Goal: Task Accomplishment & Management: Complete application form

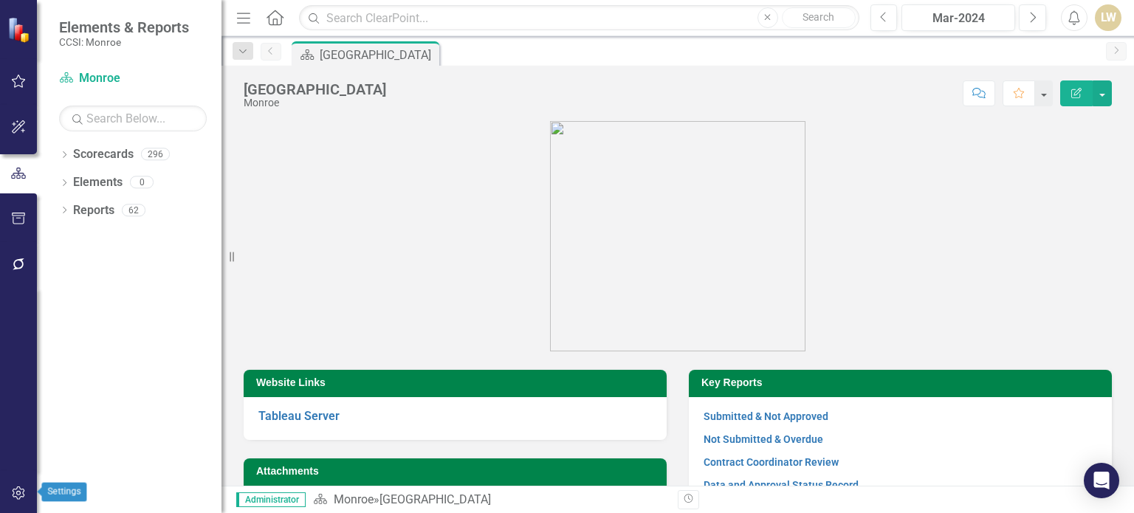
click at [15, 491] on icon "button" at bounding box center [19, 493] width 16 height 12
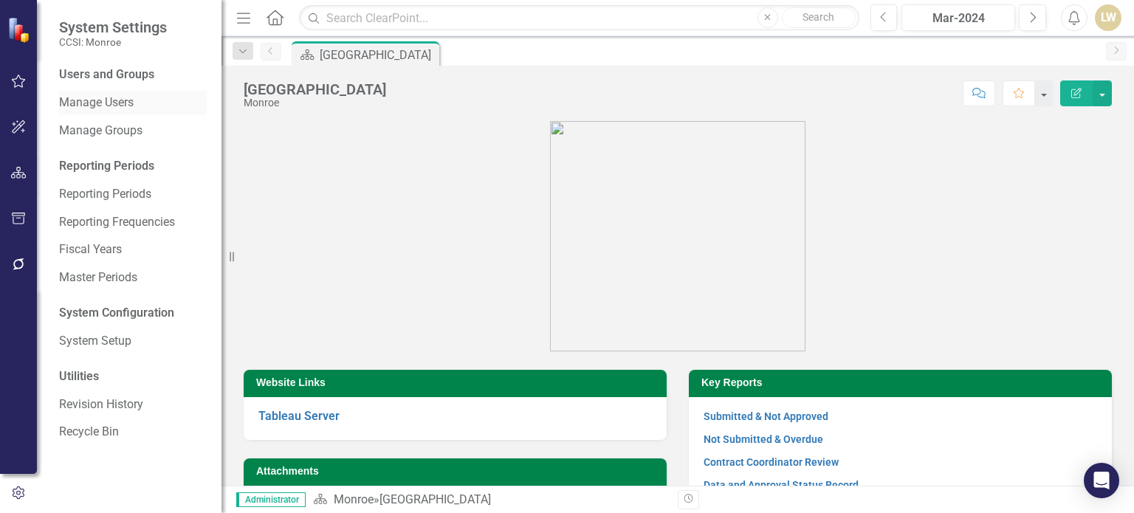
click at [120, 100] on link "Manage Users" at bounding box center [133, 103] width 148 height 17
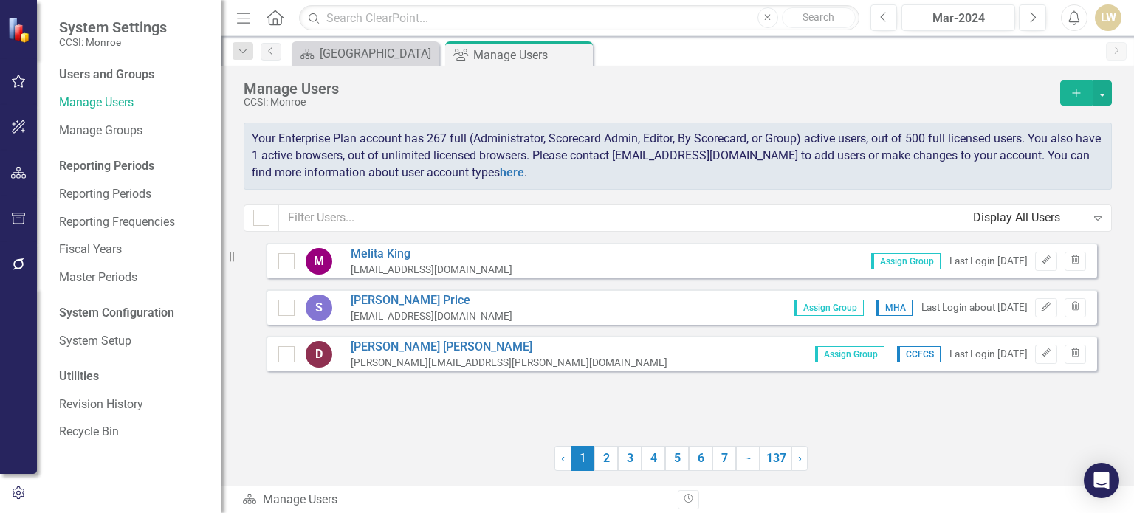
click at [1077, 86] on button "Add" at bounding box center [1076, 92] width 32 height 25
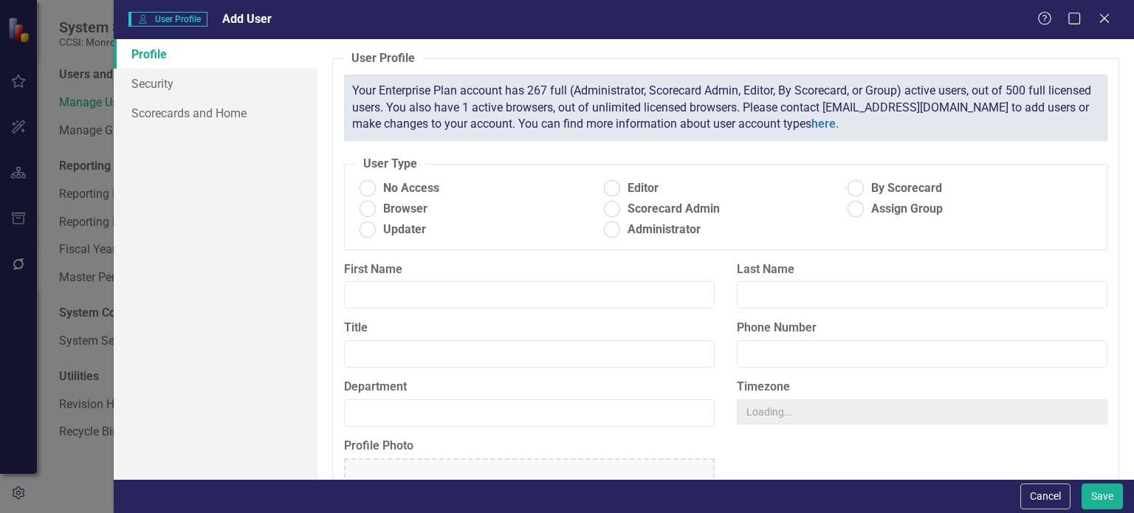
radio input "true"
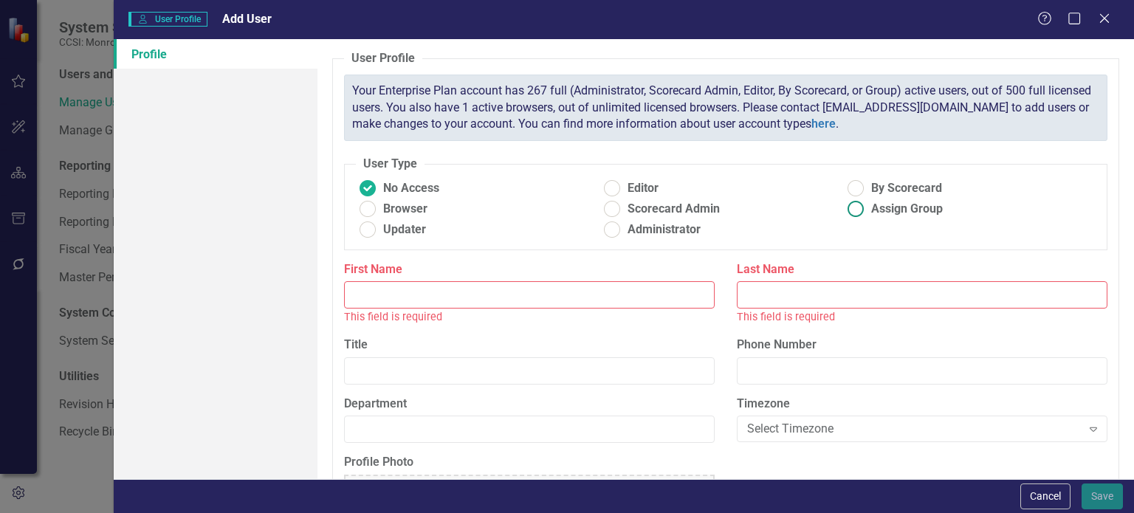
click at [881, 212] on span "Assign Group" at bounding box center [907, 209] width 72 height 17
click at [868, 212] on input "Assign Group" at bounding box center [856, 209] width 23 height 23
radio input "true"
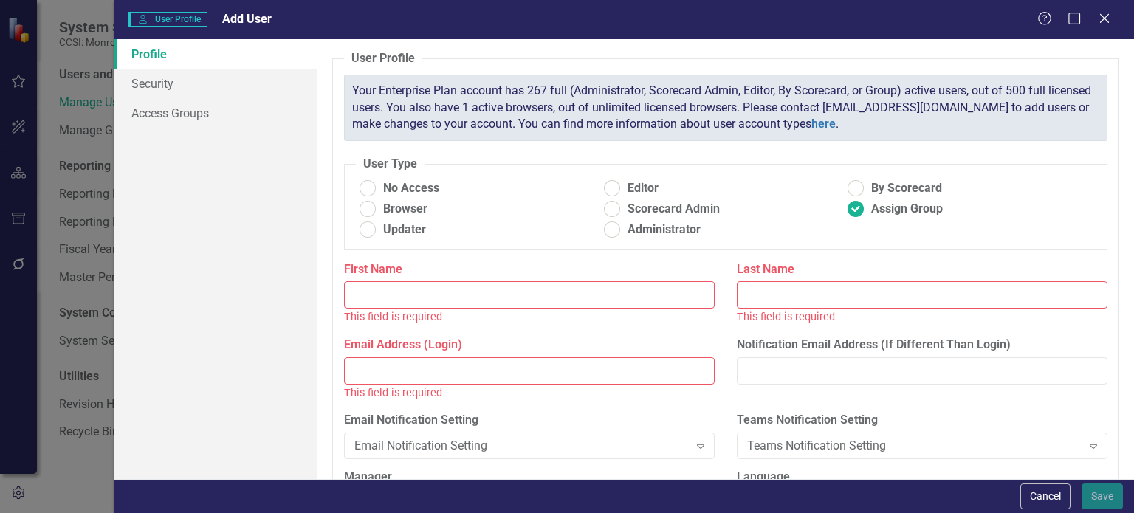
click at [478, 300] on input "First Name" at bounding box center [529, 294] width 371 height 27
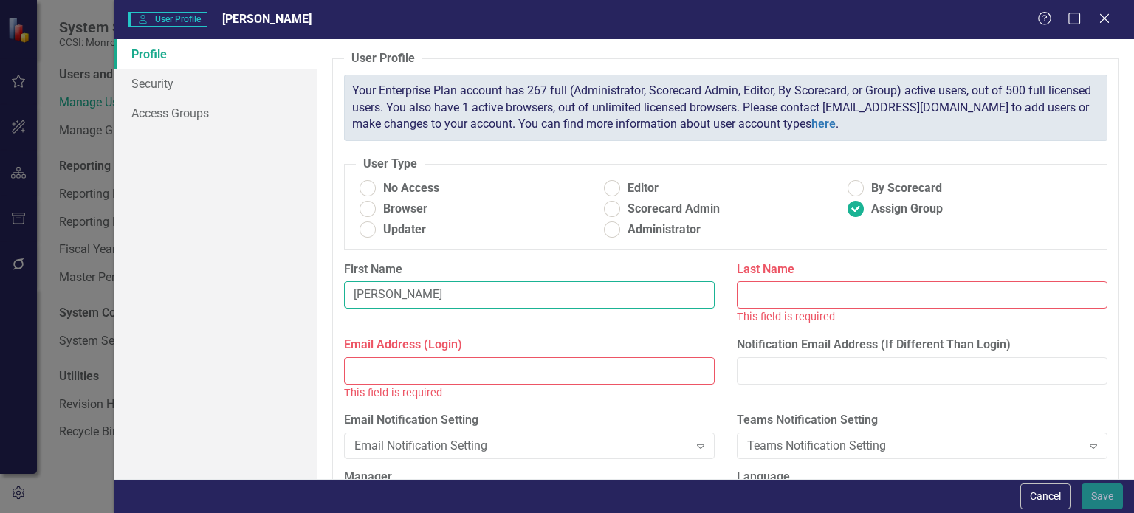
type input "[PERSON_NAME]"
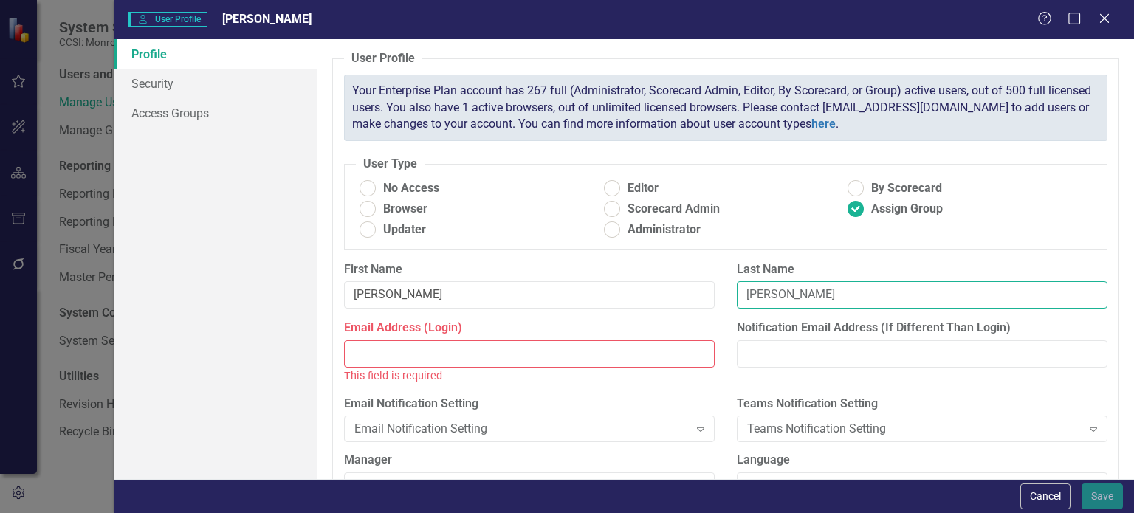
type input "[PERSON_NAME]"
paste input "[EMAIL_ADDRESS][DOMAIN_NAME]"
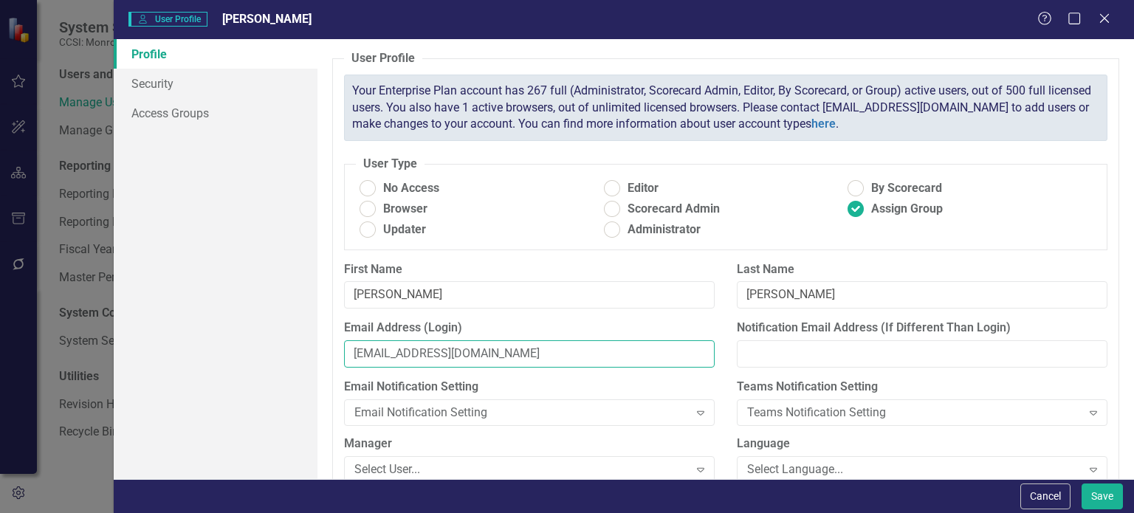
type input "[EMAIL_ADDRESS][DOMAIN_NAME]"
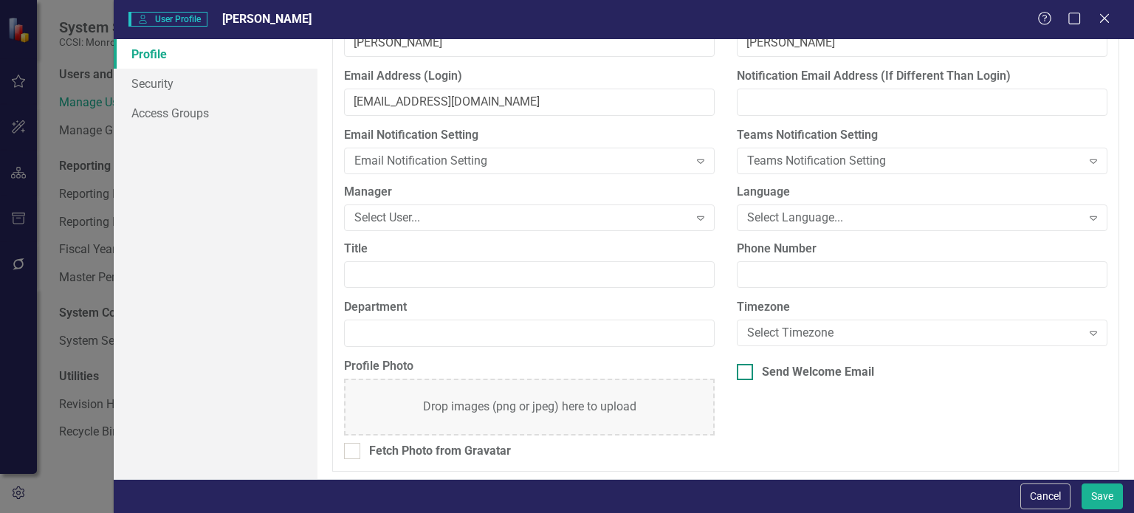
click at [737, 371] on input "Send Welcome Email" at bounding box center [742, 369] width 10 height 10
checkbox input "true"
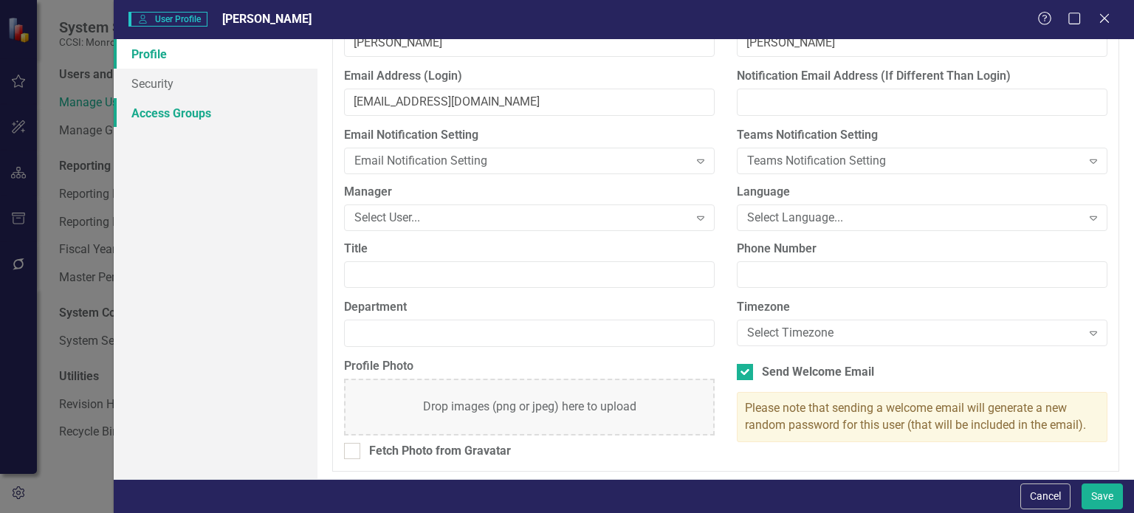
click at [194, 117] on link "Access Groups" at bounding box center [216, 113] width 204 height 30
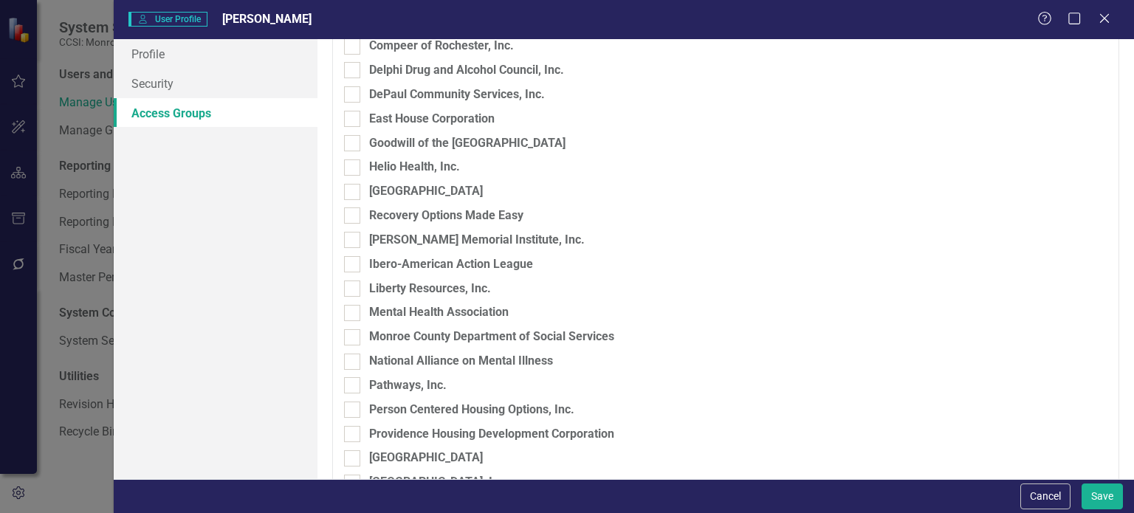
scroll to position [771, 0]
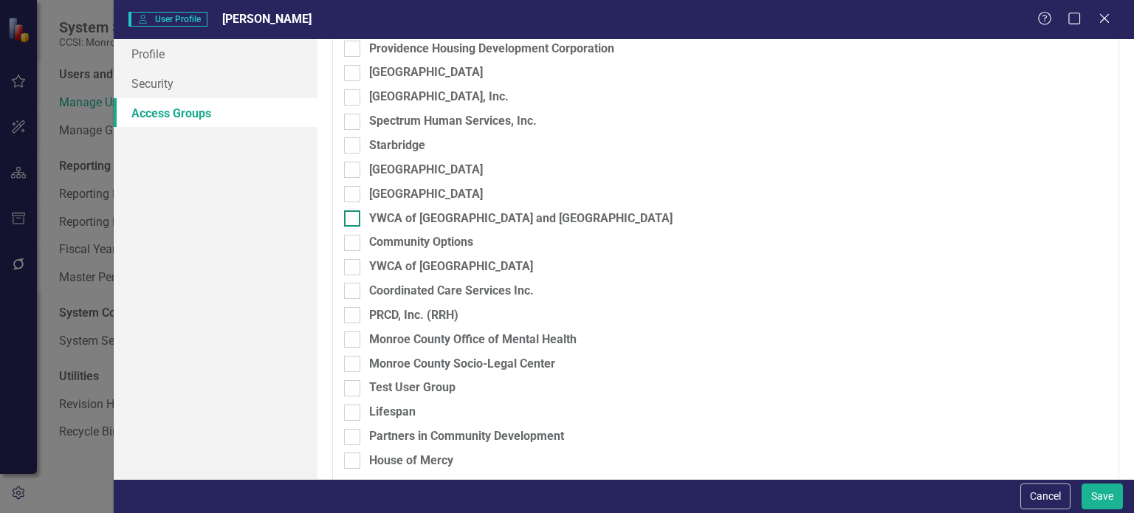
click at [352, 222] on div at bounding box center [352, 218] width 16 height 16
click at [352, 220] on input "YWCA of [GEOGRAPHIC_DATA] and [GEOGRAPHIC_DATA]" at bounding box center [349, 215] width 10 height 10
checkbox input "true"
click at [1106, 503] on button "Save" at bounding box center [1102, 497] width 41 height 26
